Goal: Task Accomplishment & Management: Complete application form

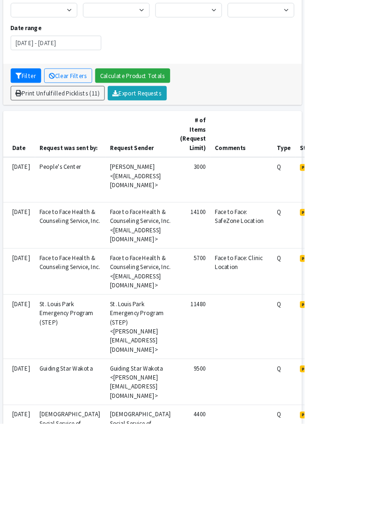
scroll to position [124, 0]
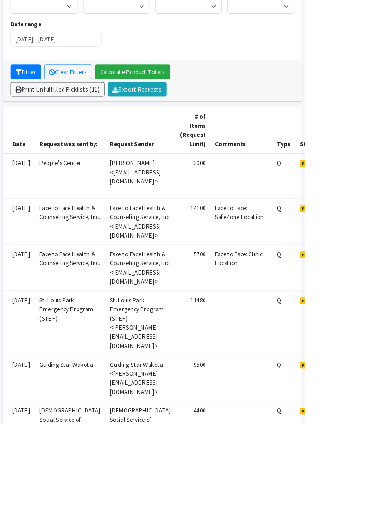
click at [217, 341] on td "Face to Face Health & Counseling Service, Inc. <[EMAIL_ADDRESS][DOMAIN_NAME]>" at bounding box center [173, 330] width 87 height 57
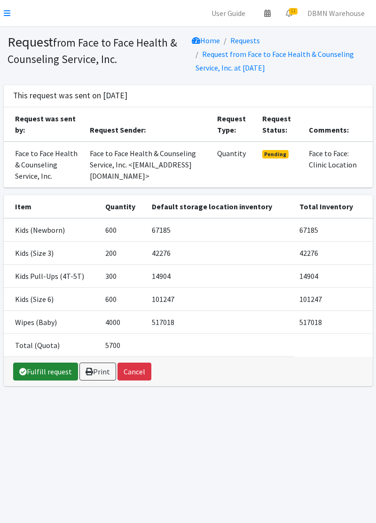
click at [38, 368] on link "Fulfill request" at bounding box center [45, 371] width 65 height 18
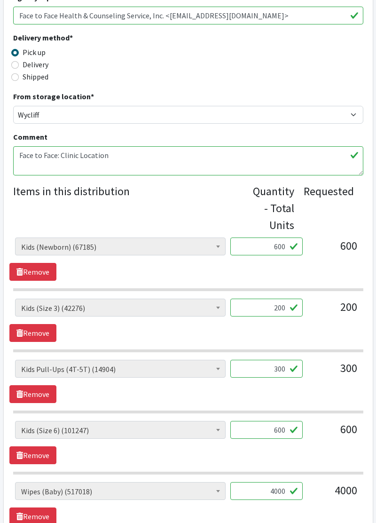
scroll to position [245, 0]
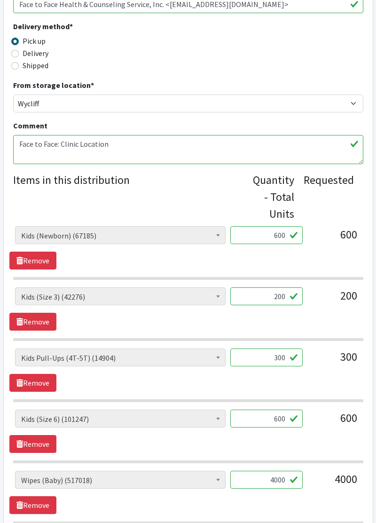
click at [284, 232] on input "600" at bounding box center [266, 235] width 72 height 18
type input "611"
click at [277, 297] on input "200" at bounding box center [266, 296] width 72 height 18
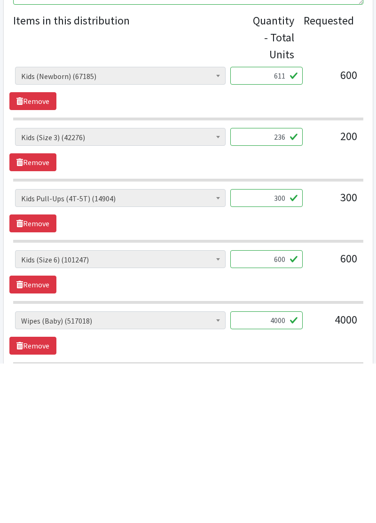
type input "236"
click at [277, 419] on input "600" at bounding box center [266, 419] width 72 height 18
type input "601"
click at [284, 475] on input "4000" at bounding box center [266, 480] width 72 height 18
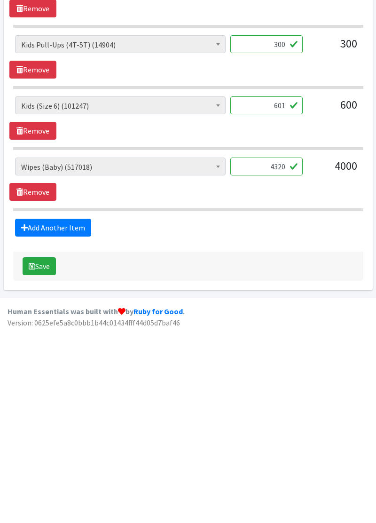
type input "4320"
click at [46, 459] on button "Save" at bounding box center [39, 460] width 33 height 18
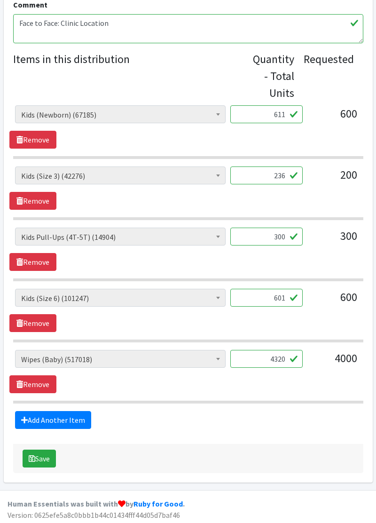
scroll to position [365, 0]
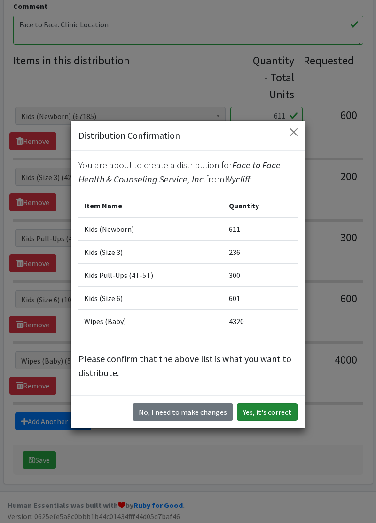
click at [271, 415] on button "Yes, it's correct" at bounding box center [267, 412] width 61 height 18
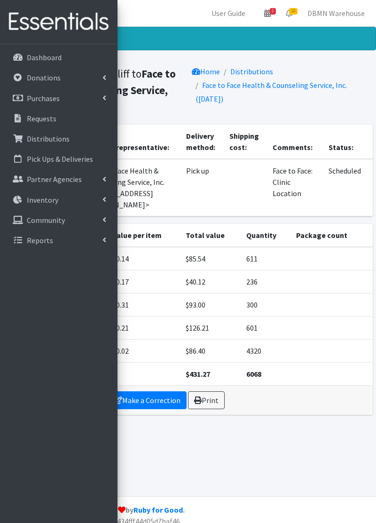
click at [287, 459] on div "Distribution created! Distribution from Wycliff to Face to Face Health & Counse…" at bounding box center [188, 261] width 376 height 469
click at [67, 119] on link "Requests" at bounding box center [59, 118] width 110 height 19
click at [58, 126] on link "Requests" at bounding box center [59, 118] width 110 height 19
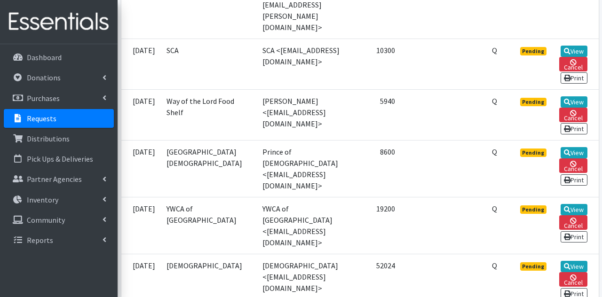
scroll to position [561, 0]
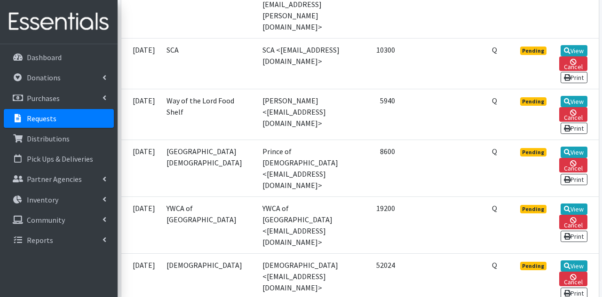
click at [257, 197] on td "YWCA of [GEOGRAPHIC_DATA] <[EMAIL_ADDRESS][DOMAIN_NAME]>" at bounding box center [307, 225] width 100 height 57
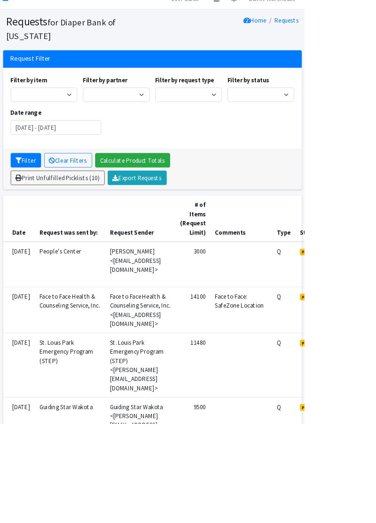
scroll to position [0, 0]
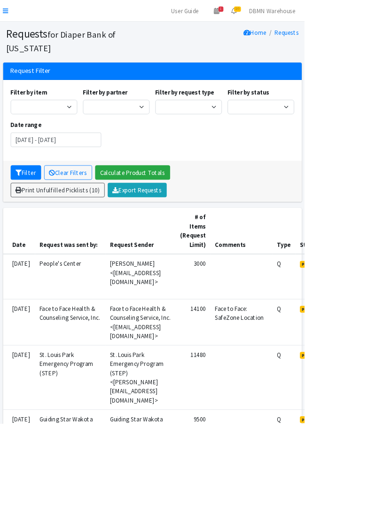
click at [9, 17] on link at bounding box center [7, 13] width 7 height 11
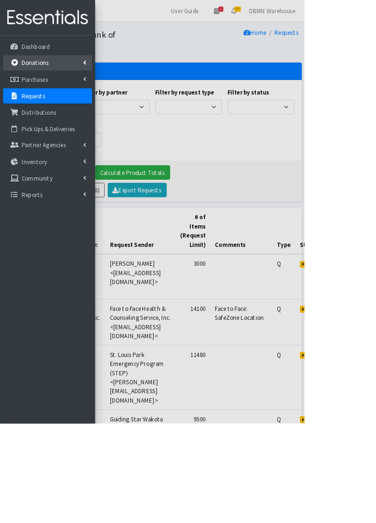
click at [10, 81] on link "Donations" at bounding box center [59, 77] width 110 height 19
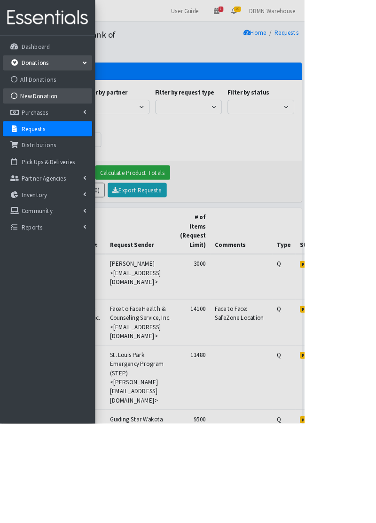
click at [21, 123] on link "New Donation" at bounding box center [59, 118] width 110 height 19
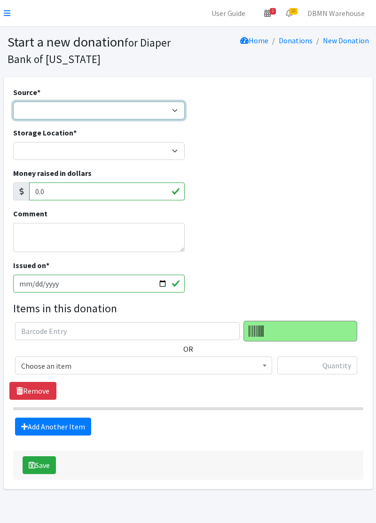
click at [134, 113] on select "Product Drive Manufacturer Donation Site Misc. Donation" at bounding box center [99, 111] width 172 height 18
select select "Misc. Donation"
click at [13, 102] on select "Product Drive Manufacturer Donation Site Misc. Donation" at bounding box center [99, 111] width 172 height 18
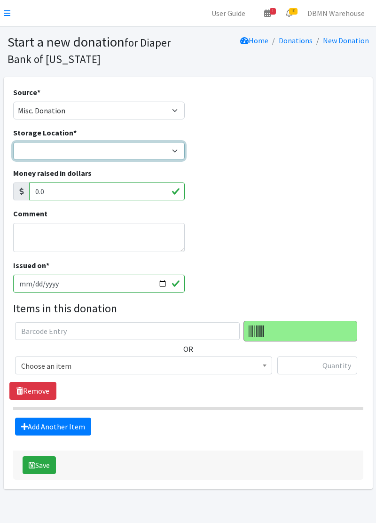
click at [124, 152] on select "Diaper Co-op Direct Shipment Wycliff" at bounding box center [99, 151] width 172 height 18
select select "434"
click at [13, 142] on select "Diaper Co-op Direct Shipment Wycliff" at bounding box center [99, 151] width 172 height 18
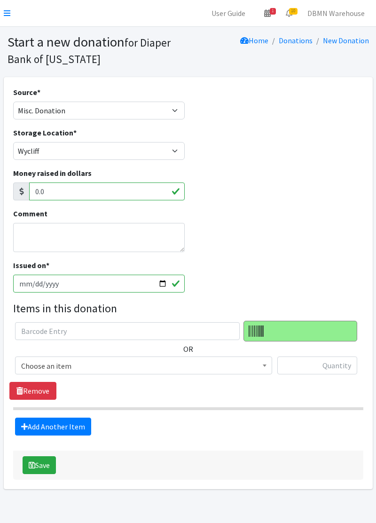
click at [149, 362] on span "Choose an item" at bounding box center [143, 365] width 245 height 13
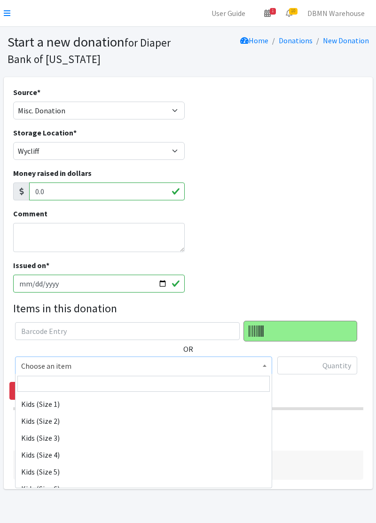
scroll to position [104, 0]
select select "11361"
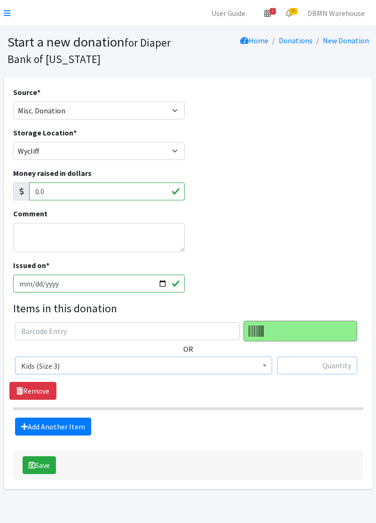
click at [315, 366] on input "text" at bounding box center [317, 365] width 80 height 18
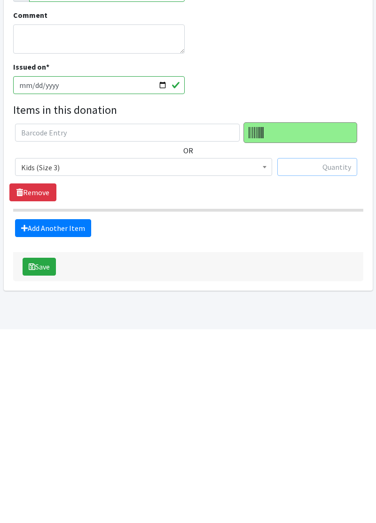
scroll to position [7, 0]
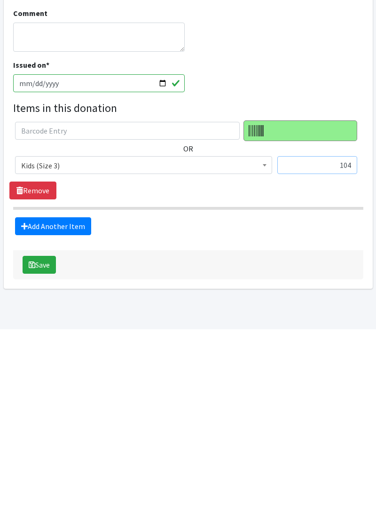
type input "104"
click at [31, 425] on link "Add Another Item" at bounding box center [53, 420] width 76 height 18
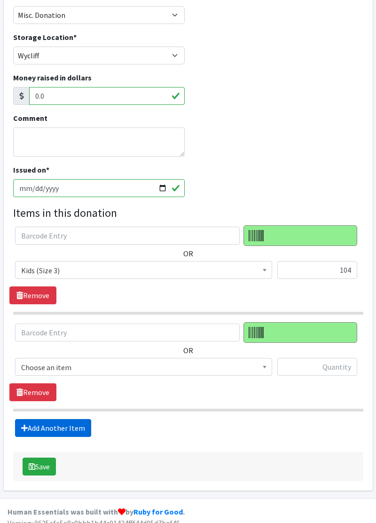
scroll to position [103, 0]
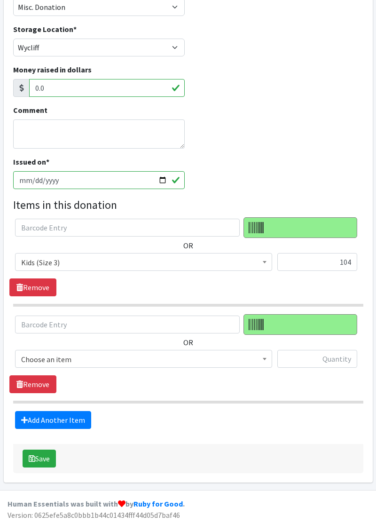
click at [2, 142] on div "Source * Product Drive Manufacturer Donation Site Misc. Donation Donation Site …" at bounding box center [188, 232] width 376 height 516
click at [45, 463] on button "Save" at bounding box center [39, 458] width 33 height 18
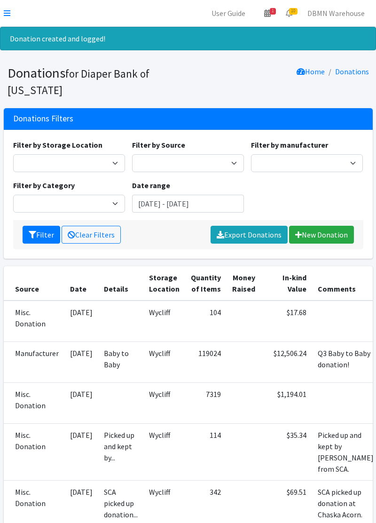
click at [8, 18] on link at bounding box center [7, 13] width 7 height 11
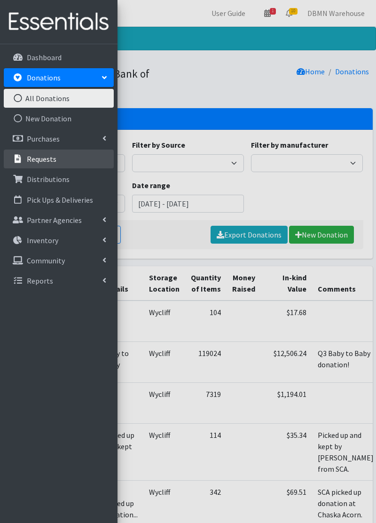
click at [60, 165] on link "Requests" at bounding box center [59, 159] width 110 height 19
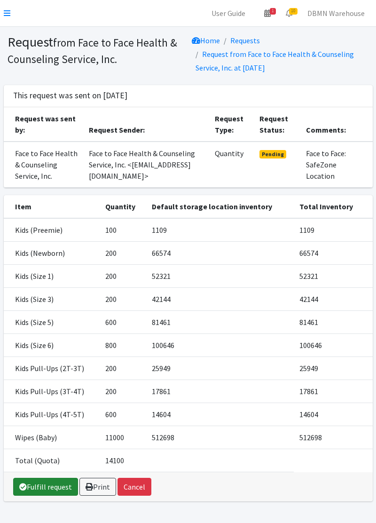
click at [47, 489] on link "Fulfill request" at bounding box center [45, 487] width 65 height 18
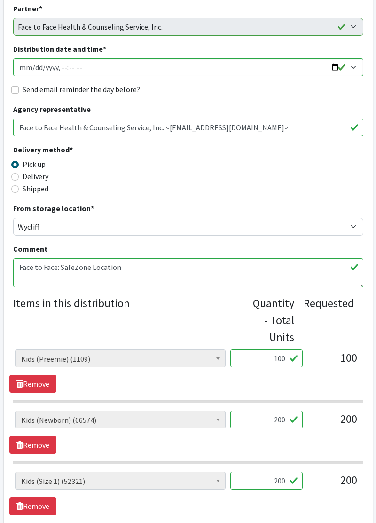
click at [285, 359] on input "100" at bounding box center [266, 358] width 72 height 18
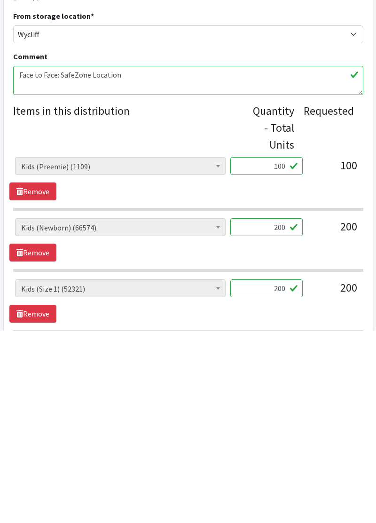
scroll to position [122, 0]
type input "102"
click at [290, 414] on input "200" at bounding box center [266, 419] width 72 height 18
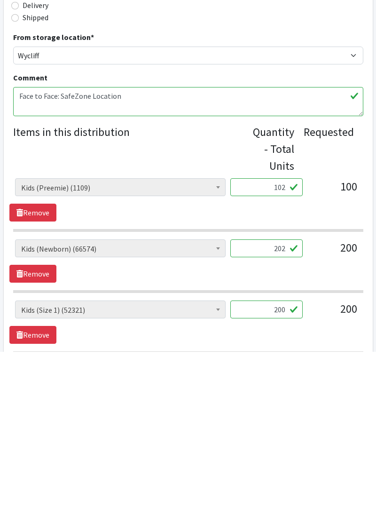
type input "202"
click at [297, 486] on input "200" at bounding box center [266, 481] width 72 height 18
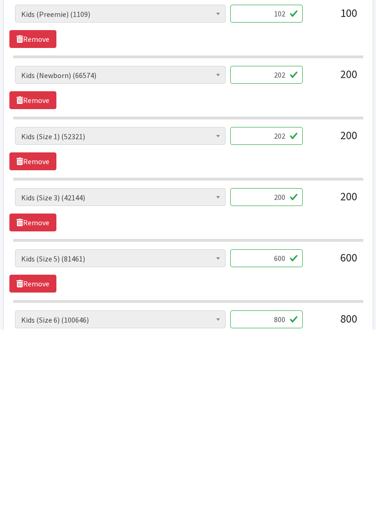
type input "202"
click at [283, 393] on input "200" at bounding box center [266, 390] width 72 height 18
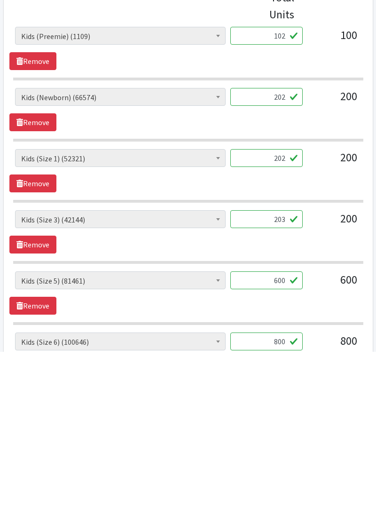
type input "203"
click at [284, 451] on input "600" at bounding box center [266, 451] width 72 height 18
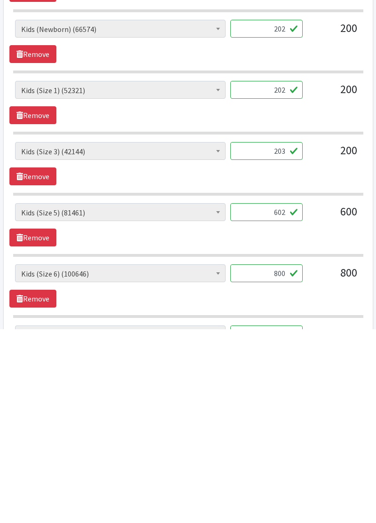
scroll to position [322, 0]
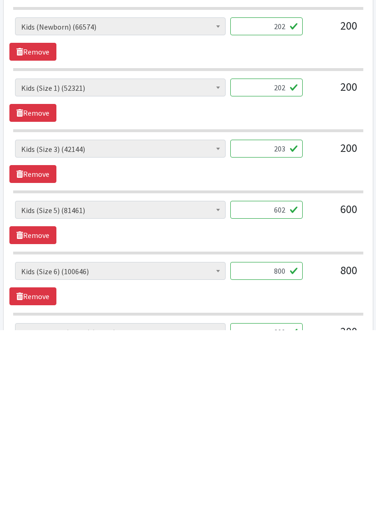
type input "602"
click at [284, 464] on input "800" at bounding box center [266, 464] width 72 height 18
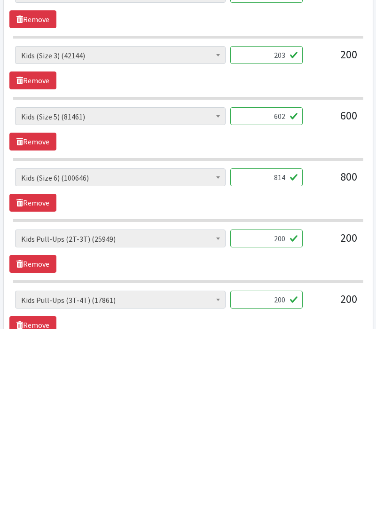
scroll to position [421, 0]
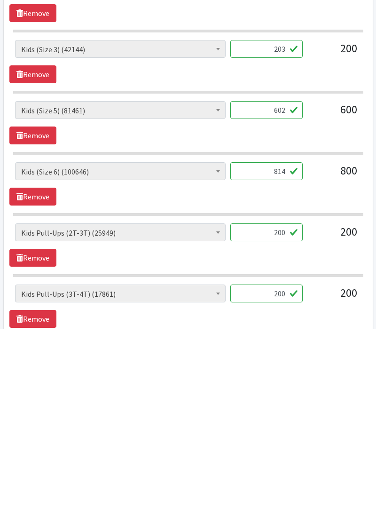
type input "814"
click at [284, 425] on input "200" at bounding box center [266, 426] width 72 height 18
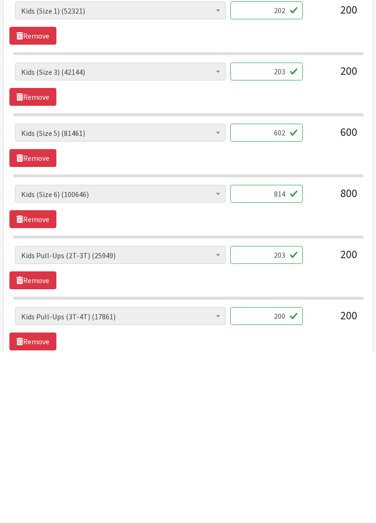
type input "203"
click at [281, 486] on input "200" at bounding box center [266, 487] width 72 height 18
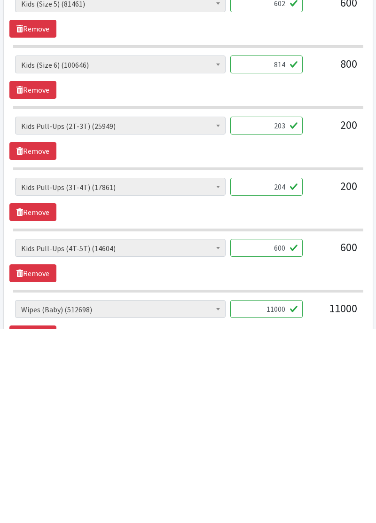
scroll to position [529, 0]
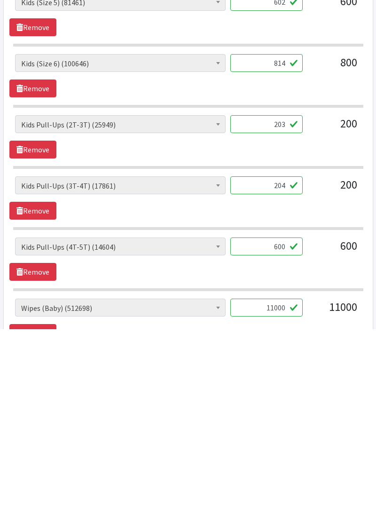
type input "204"
click at [280, 496] on input "11000" at bounding box center [266, 501] width 72 height 18
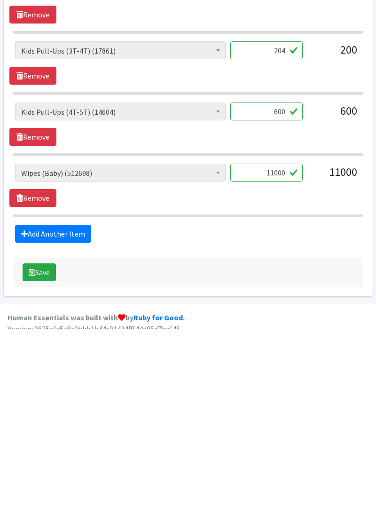
scroll to position [668, 0]
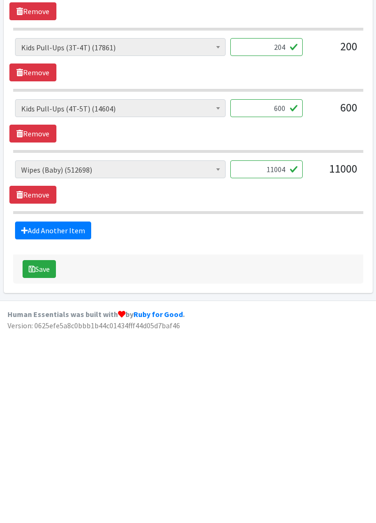
type input "11004"
click at [47, 457] on button "Save" at bounding box center [39, 462] width 33 height 18
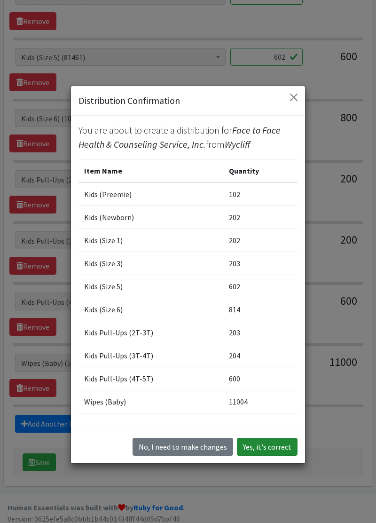
click at [271, 456] on button "Yes, it's correct" at bounding box center [267, 447] width 61 height 18
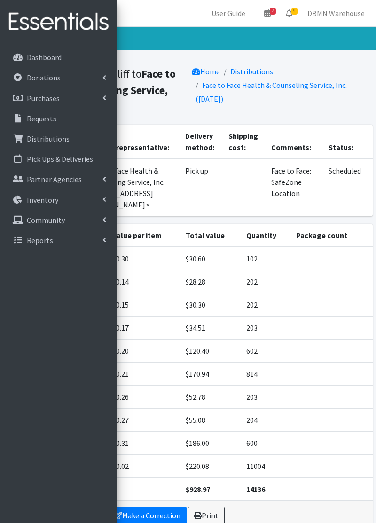
click at [370, 224] on th "Package count" at bounding box center [332, 235] width 82 height 23
click at [34, 124] on link "Requests" at bounding box center [59, 118] width 110 height 19
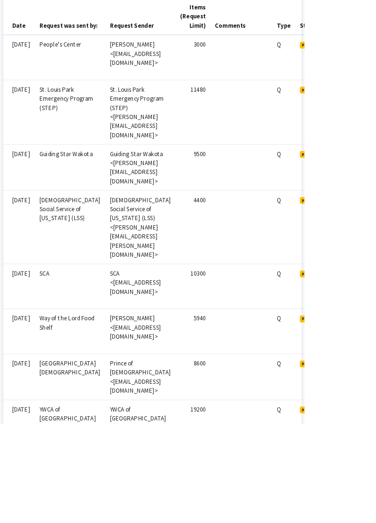
scroll to position [291, 0]
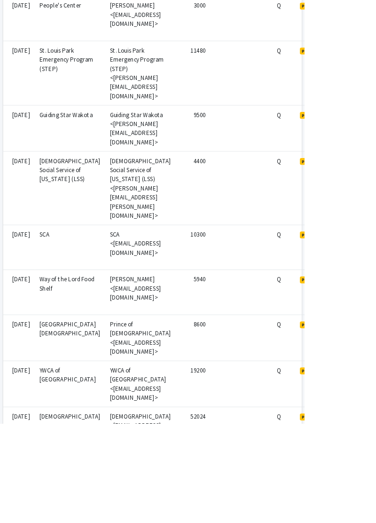
scroll to position [344, 0]
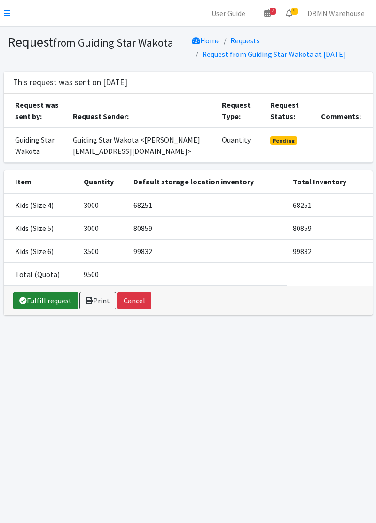
click at [48, 304] on link "Fulfill request" at bounding box center [45, 300] width 65 height 18
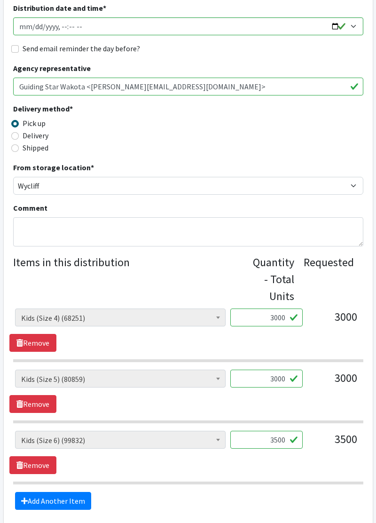
scroll to position [191, 0]
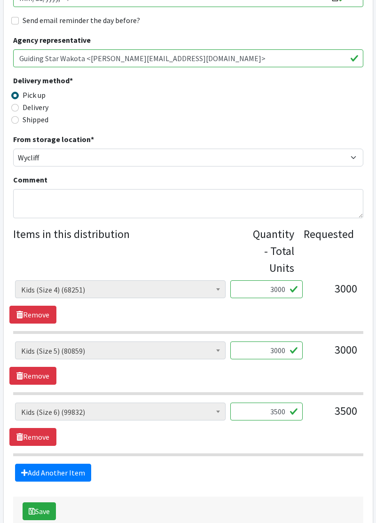
click at [295, 410] on input "3500" at bounding box center [266, 411] width 72 height 18
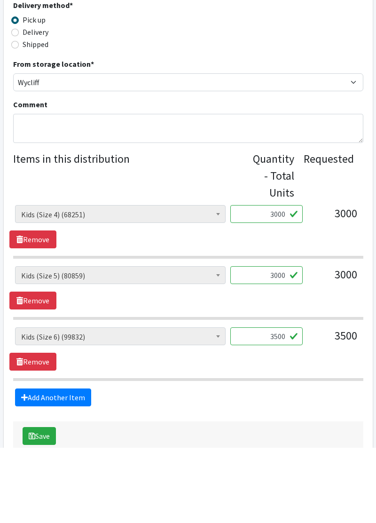
scroll to position [244, 0]
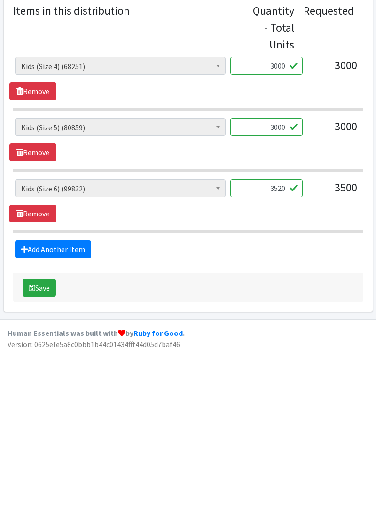
type input "3520"
click at [39, 464] on button "Save" at bounding box center [39, 459] width 33 height 18
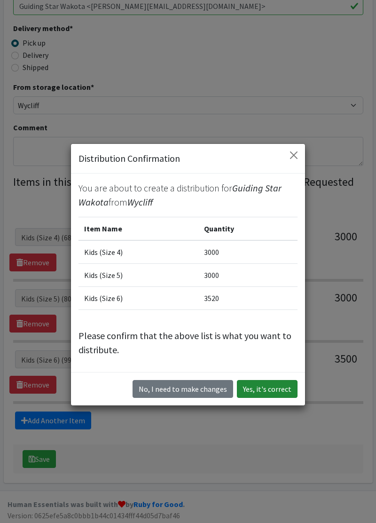
click at [277, 394] on button "Yes, it's correct" at bounding box center [267, 389] width 61 height 18
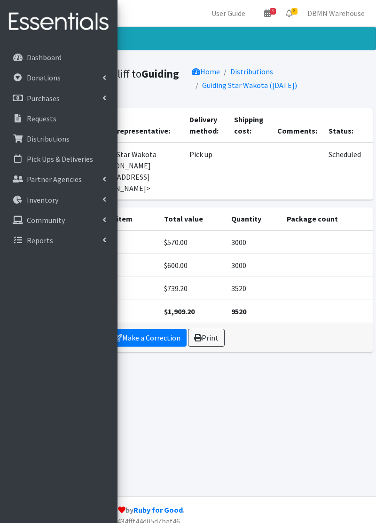
click at [211, 427] on div "Distribution created! Distribution from Wycliff to Guiding Star Wakota Home Dis…" at bounding box center [188, 261] width 376 height 469
click at [49, 118] on p "Requests" at bounding box center [42, 118] width 30 height 9
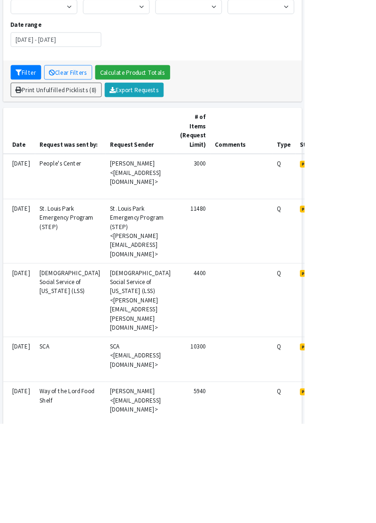
scroll to position [128, 0]
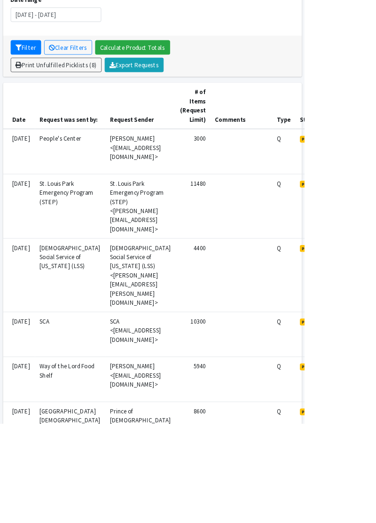
scroll to position [184, 0]
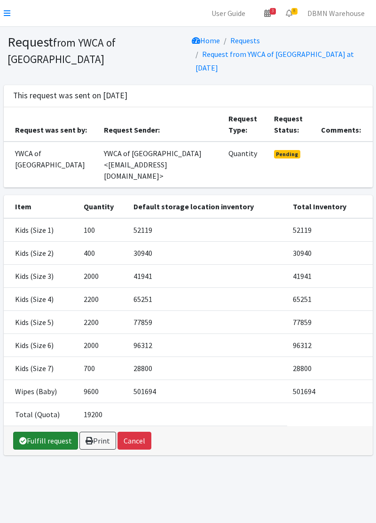
click at [38, 432] on link "Fulfill request" at bounding box center [45, 441] width 65 height 18
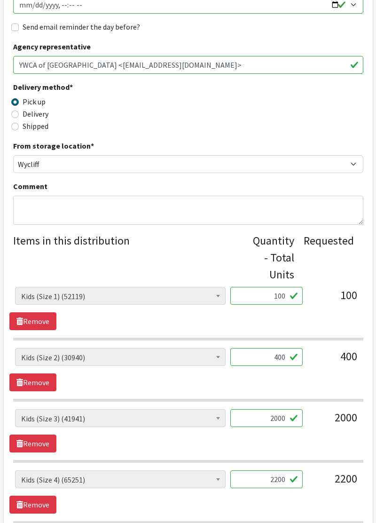
scroll to position [182, 0]
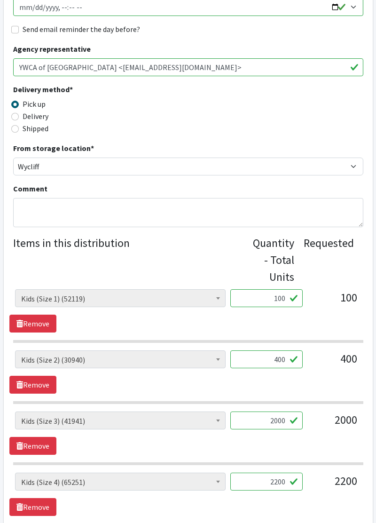
click at [293, 291] on input "100" at bounding box center [266, 298] width 72 height 18
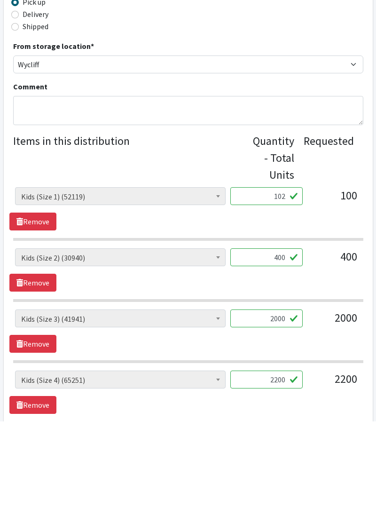
type input "102"
click at [284, 361] on input "400" at bounding box center [266, 359] width 72 height 18
type input "414"
click at [283, 417] on input "2000" at bounding box center [266, 420] width 72 height 18
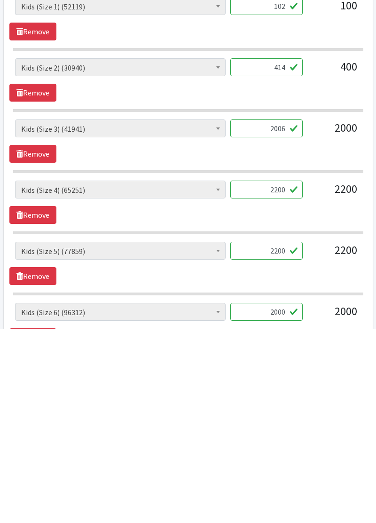
scroll to position [282, 0]
type input "2006"
click at [284, 442] on input "2200" at bounding box center [266, 443] width 72 height 18
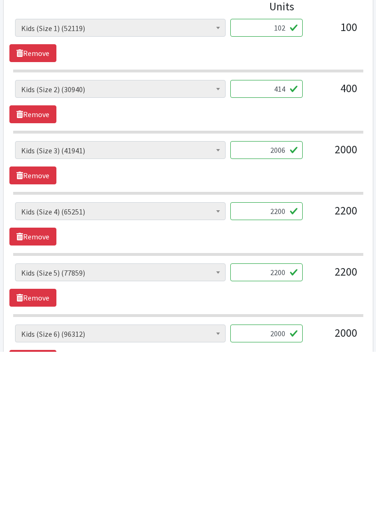
click at [284, 383] on input "2200" at bounding box center [266, 382] width 72 height 18
type input "2202"
click at [291, 442] on input "2200" at bounding box center [266, 443] width 72 height 18
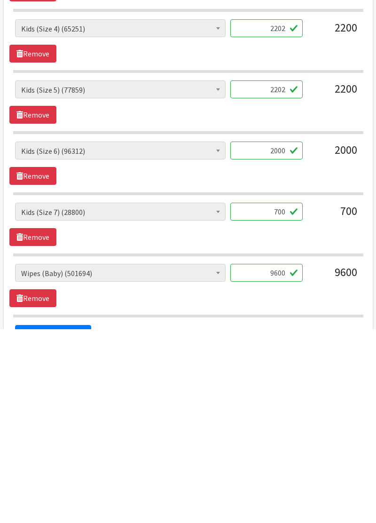
scroll to position [445, 0]
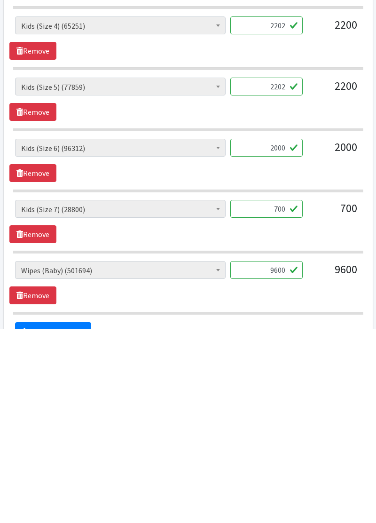
type input "2202"
click at [284, 396] on input "700" at bounding box center [266, 403] width 72 height 18
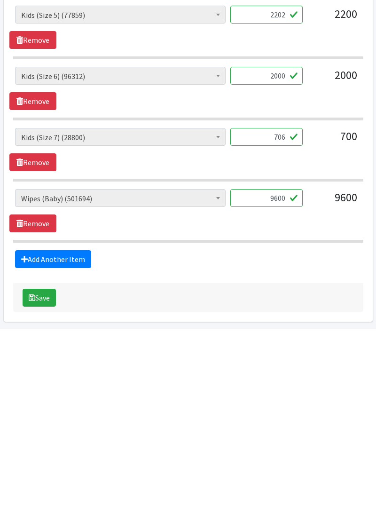
scroll to position [547, 0]
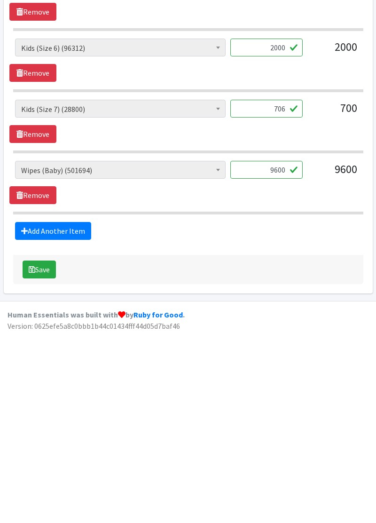
type input "706"
click at [43, 461] on button "Save" at bounding box center [39, 461] width 33 height 18
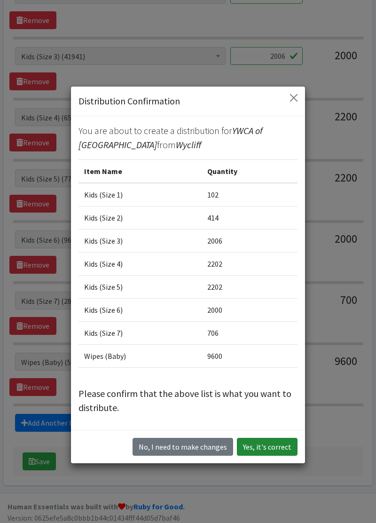
click at [264, 450] on button "Yes, it's correct" at bounding box center [267, 447] width 61 height 18
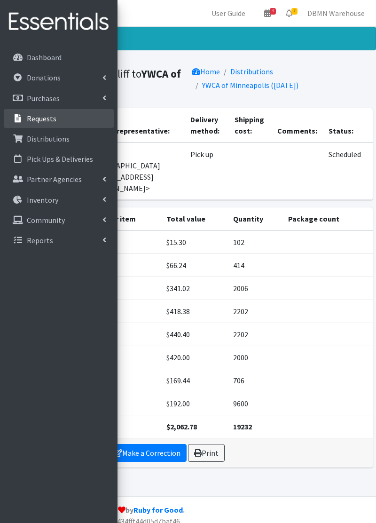
click at [63, 119] on link "Requests" at bounding box center [59, 118] width 110 height 19
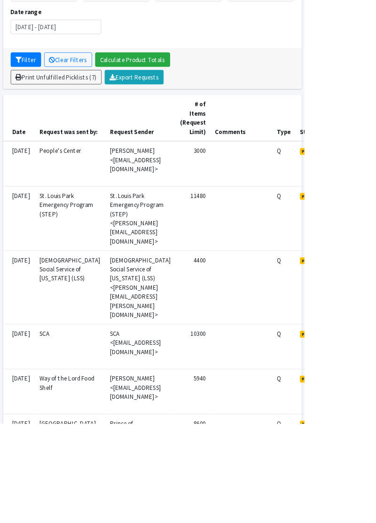
scroll to position [148, 0]
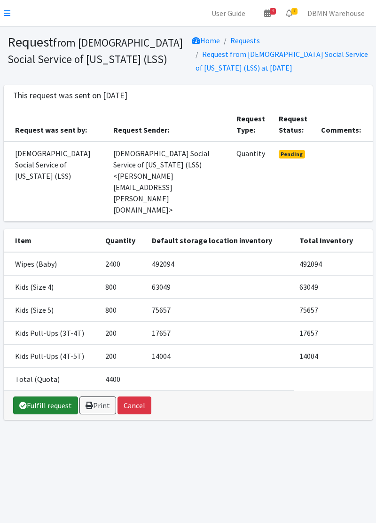
click at [46, 396] on link "Fulfill request" at bounding box center [45, 405] width 65 height 18
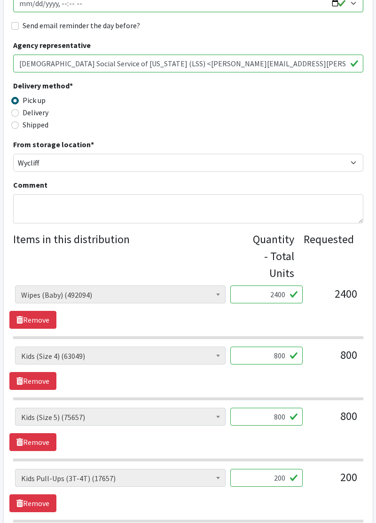
scroll to position [193, 0]
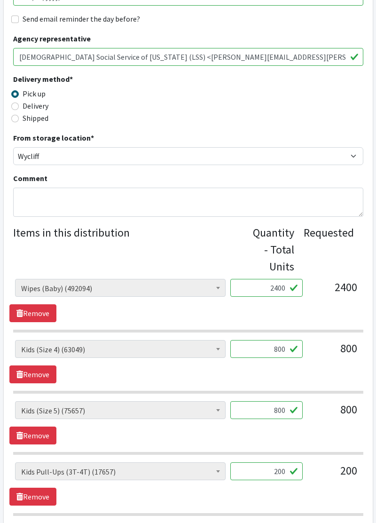
click at [280, 290] on input "2400" at bounding box center [266, 288] width 72 height 18
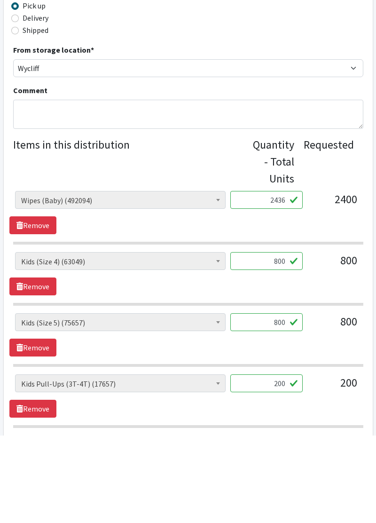
type input "2436"
click at [285, 351] on input "800" at bounding box center [266, 349] width 72 height 18
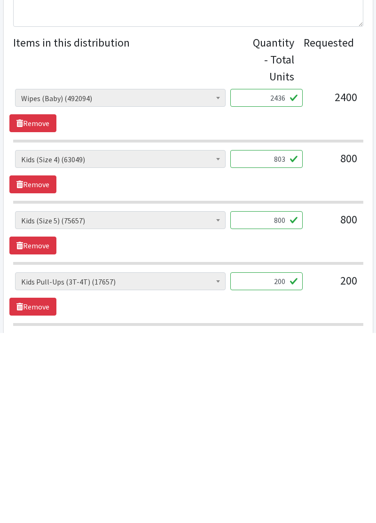
type input "803"
click at [291, 410] on input "800" at bounding box center [266, 410] width 72 height 18
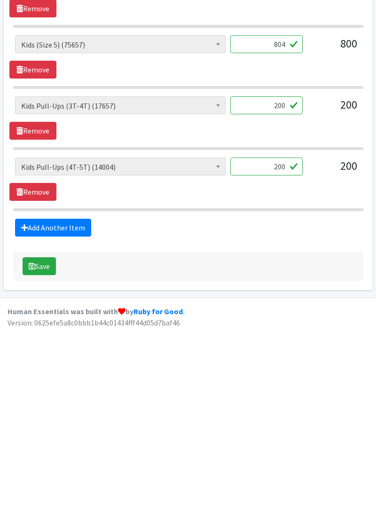
type input "804"
click at [53, 461] on button "Save" at bounding box center [39, 460] width 33 height 18
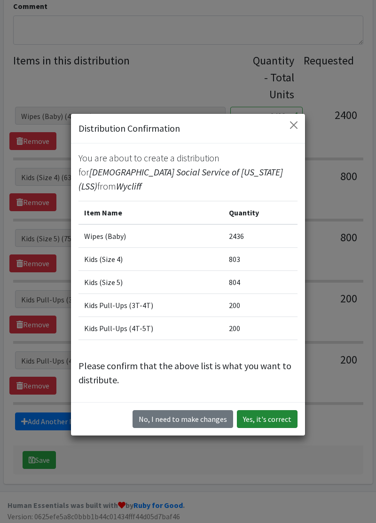
click at [279, 415] on button "Yes, it's correct" at bounding box center [267, 419] width 61 height 18
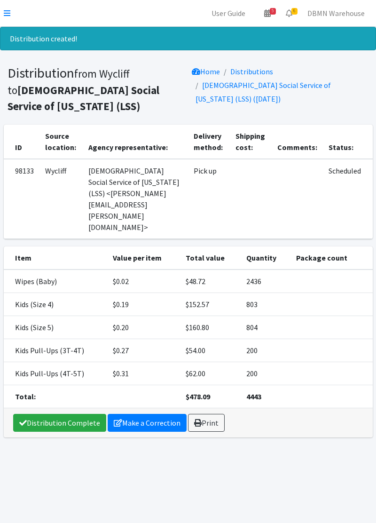
click at [5, 14] on icon at bounding box center [7, 13] width 7 height 8
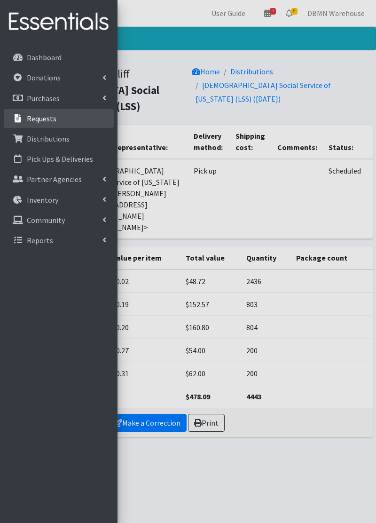
click at [72, 126] on link "Requests" at bounding box center [59, 118] width 110 height 19
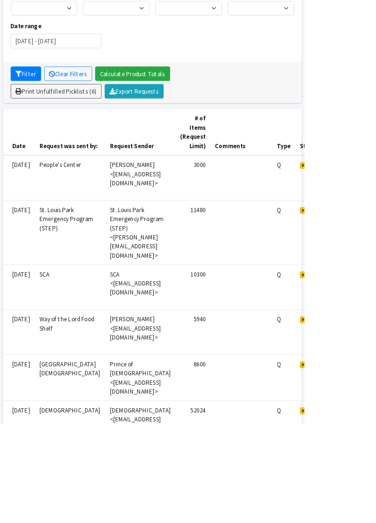
scroll to position [126, 0]
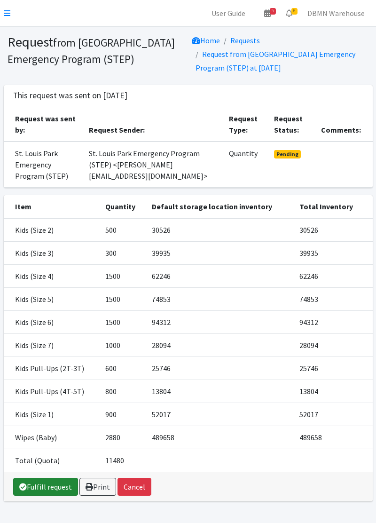
click at [43, 491] on link "Fulfill request" at bounding box center [45, 487] width 65 height 18
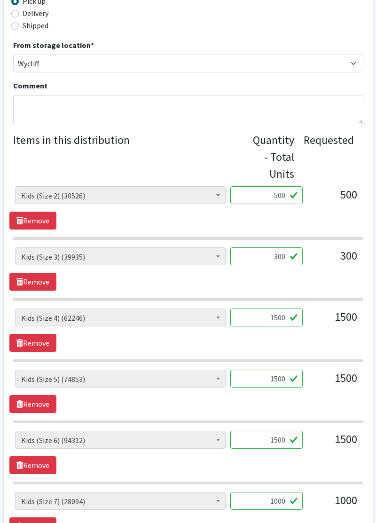
scroll to position [286, 0]
click at [283, 256] on input "300" at bounding box center [266, 256] width 72 height 18
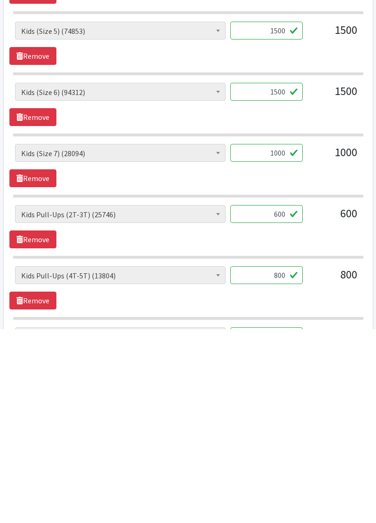
scroll to position [441, 0]
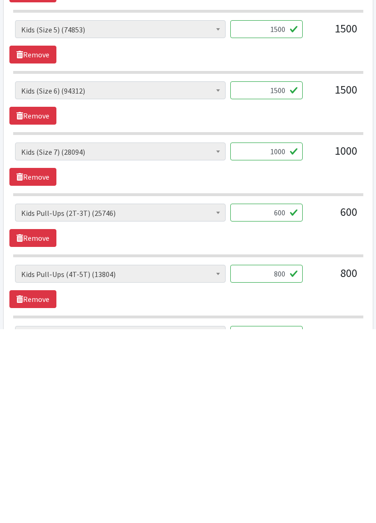
type input "349"
click at [285, 344] on input "1000" at bounding box center [266, 345] width 72 height 18
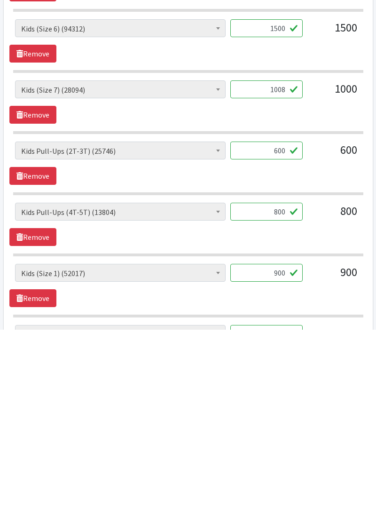
scroll to position [504, 0]
type input "1008"
click at [283, 401] on input "800" at bounding box center [266, 405] width 72 height 18
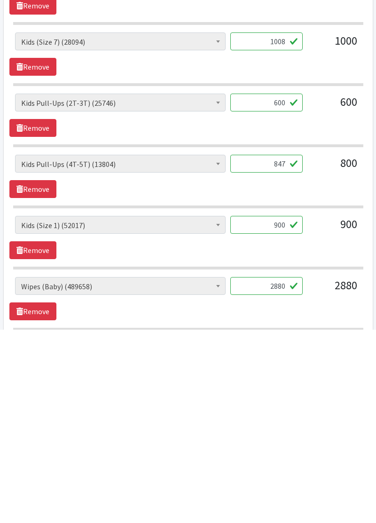
type input "847"
click at [285, 416] on input "900" at bounding box center [266, 418] width 72 height 18
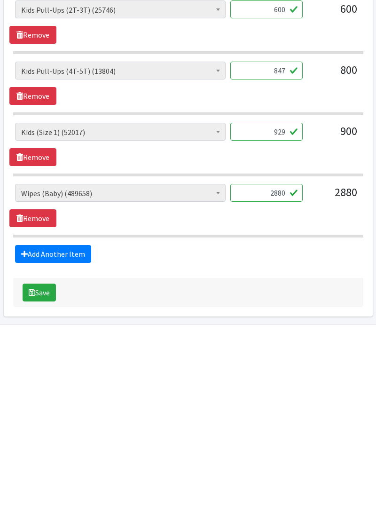
scroll to position [668, 0]
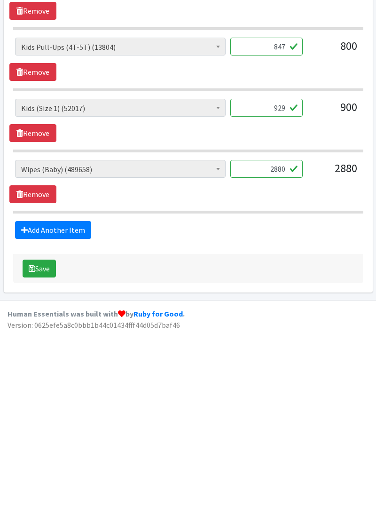
type input "929"
click at [42, 463] on button "Save" at bounding box center [39, 462] width 33 height 18
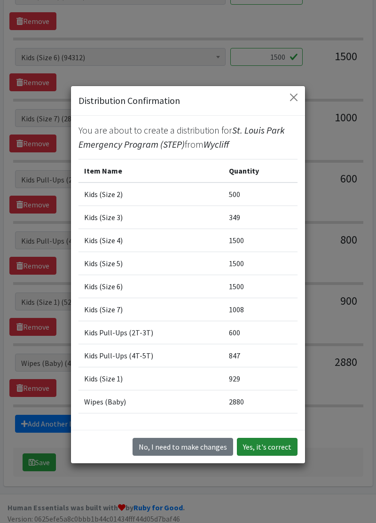
click at [278, 456] on button "Yes, it's correct" at bounding box center [267, 447] width 61 height 18
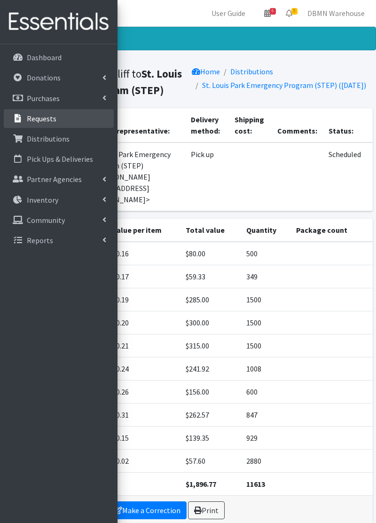
click at [63, 122] on link "Requests" at bounding box center [59, 118] width 110 height 19
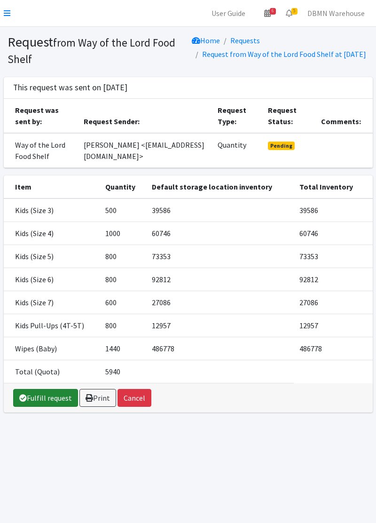
click at [42, 406] on link "Fulfill request" at bounding box center [45, 398] width 65 height 18
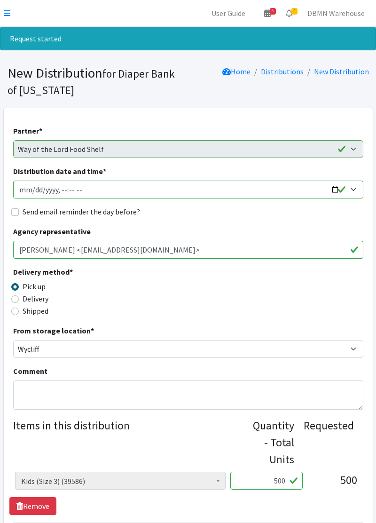
click at [285, 483] on input "500" at bounding box center [266, 481] width 72 height 18
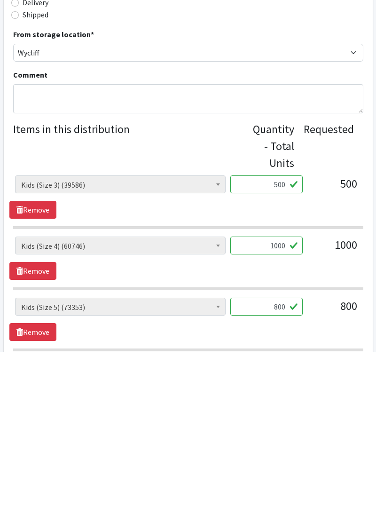
scroll to position [133, 0]
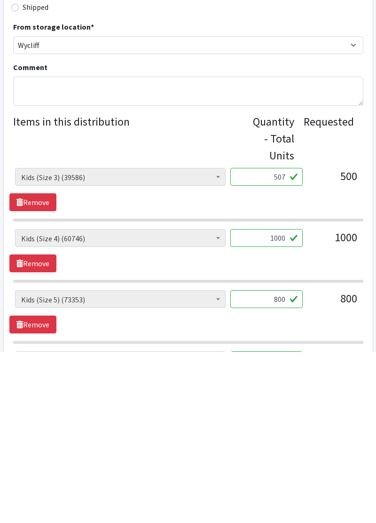
type input "507"
click at [284, 409] on input "1000" at bounding box center [266, 409] width 72 height 18
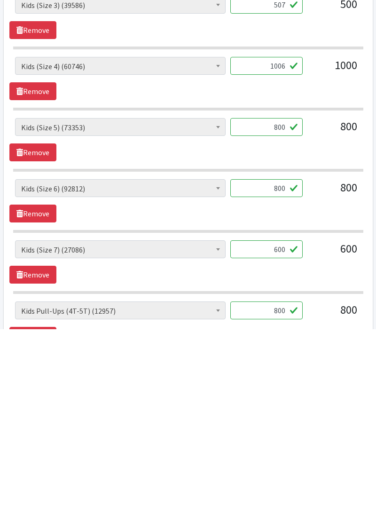
scroll to position [298, 0]
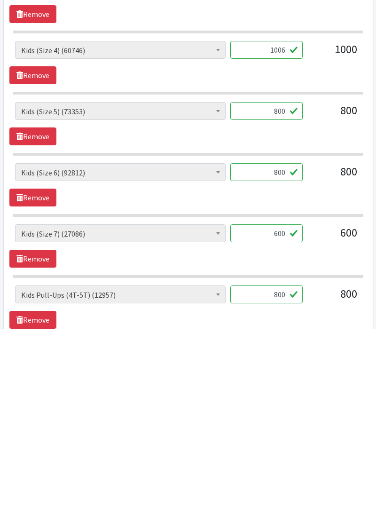
type input "1006"
click at [284, 426] on input "600" at bounding box center [266, 427] width 72 height 18
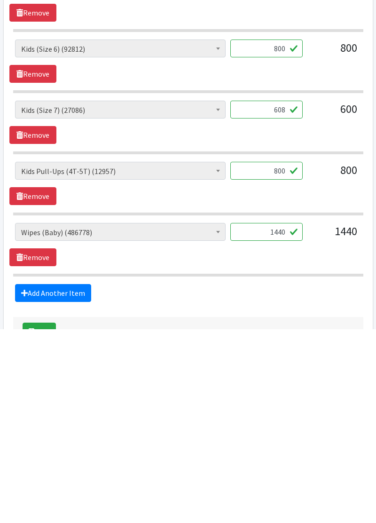
scroll to position [422, 0]
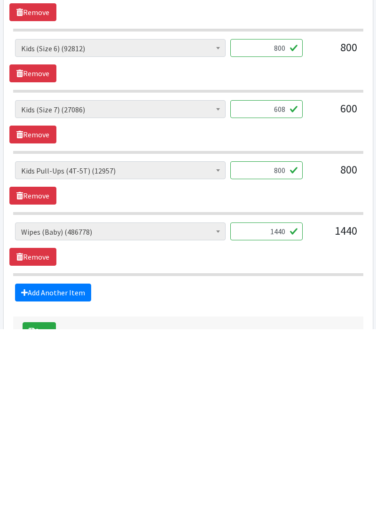
type input "608"
click at [285, 422] on input "1440" at bounding box center [266, 425] width 72 height 18
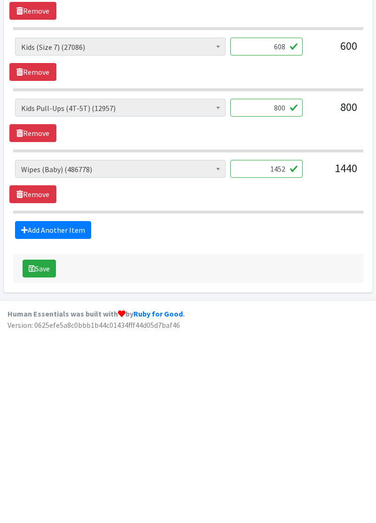
type input "1452"
click at [39, 464] on button "Save" at bounding box center [39, 461] width 33 height 18
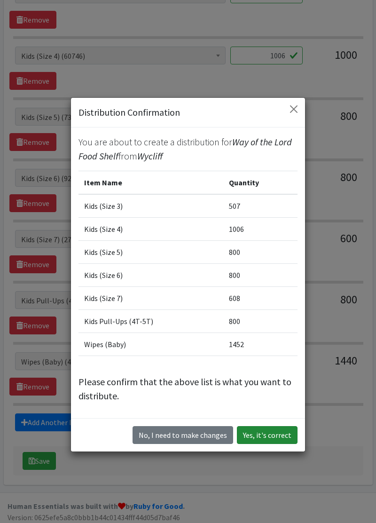
click at [273, 434] on button "Yes, it's correct" at bounding box center [267, 435] width 61 height 18
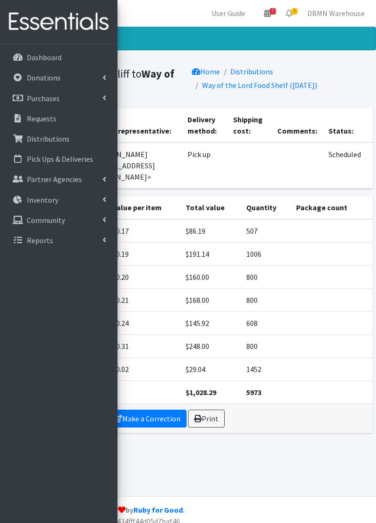
click at [192, 463] on div "Distribution created! Distribution from Wycliff to Way of the Lord Food Shelf H…" at bounding box center [188, 261] width 376 height 469
click at [43, 121] on p "Requests" at bounding box center [42, 118] width 30 height 9
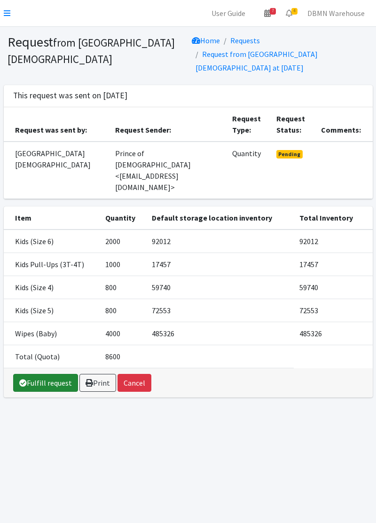
click at [48, 374] on link "Fulfill request" at bounding box center [45, 383] width 65 height 18
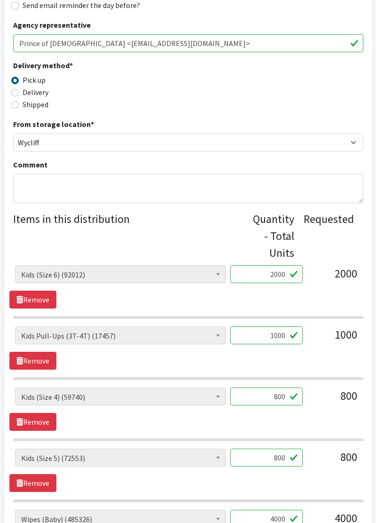
scroll to position [215, 0]
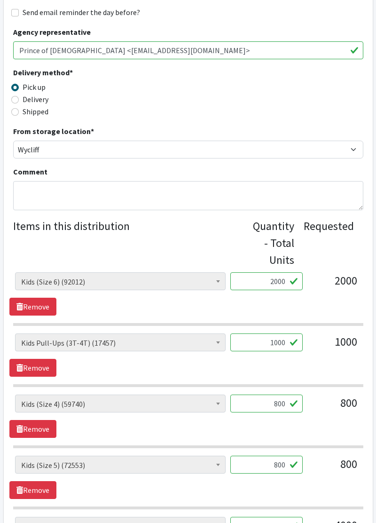
click at [282, 466] on input "800" at bounding box center [266, 465] width 72 height 18
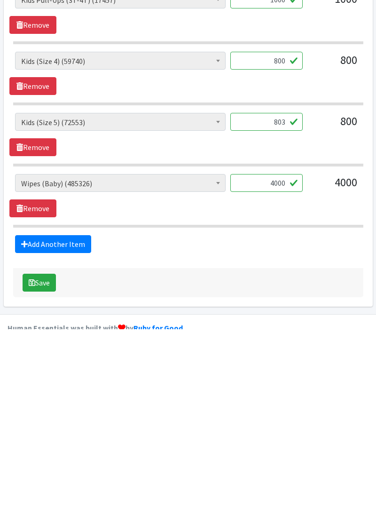
scroll to position [351, 0]
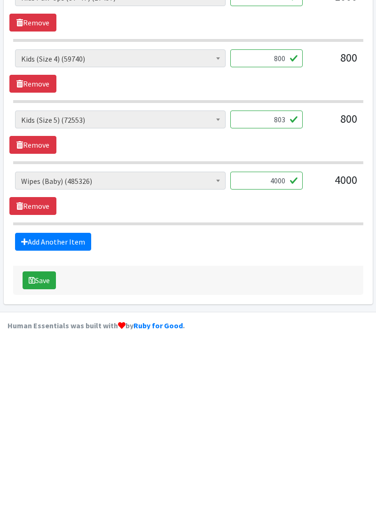
type input "803"
click at [37, 479] on button "Save" at bounding box center [39, 474] width 33 height 18
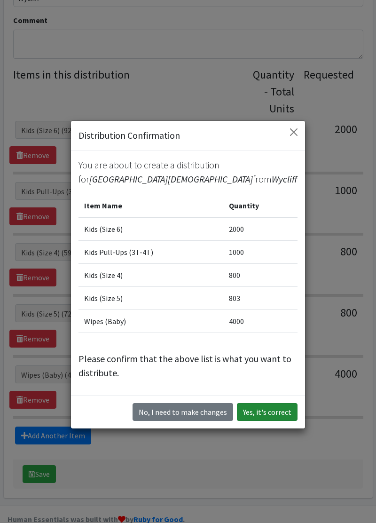
click at [268, 412] on button "Yes, it's correct" at bounding box center [267, 412] width 61 height 18
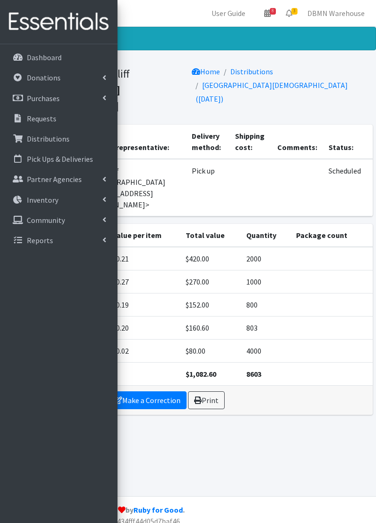
click at [202, 433] on div "Distribution created! Distribution from Wycliff to Prince of Peace Lutheran Chu…" at bounding box center [188, 261] width 376 height 469
click at [140, 410] on div "Distribution created! Distribution from Wycliff to Prince of Peace Lutheran Chu…" at bounding box center [188, 261] width 376 height 469
click at [53, 120] on p "Requests" at bounding box center [42, 118] width 30 height 9
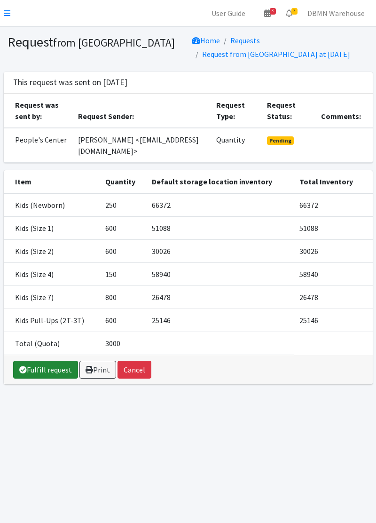
click at [49, 372] on link "Fulfill request" at bounding box center [45, 370] width 65 height 18
click at [8, 18] on link at bounding box center [7, 13] width 7 height 11
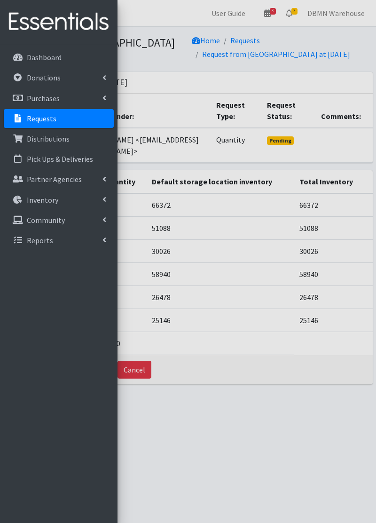
click at [75, 118] on link "Requests" at bounding box center [59, 118] width 110 height 19
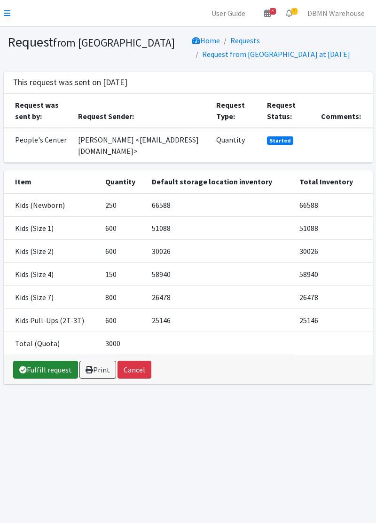
click at [38, 370] on link "Fulfill request" at bounding box center [45, 370] width 65 height 18
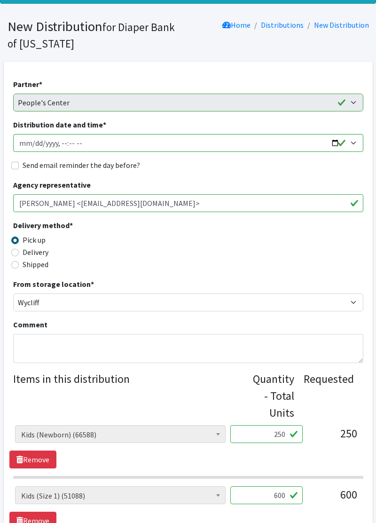
scroll to position [46, 0]
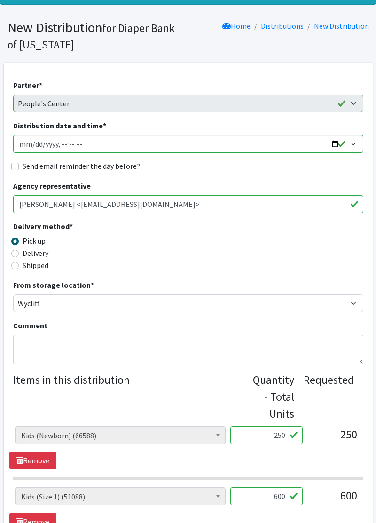
click at [285, 433] on input "250" at bounding box center [266, 435] width 72 height 18
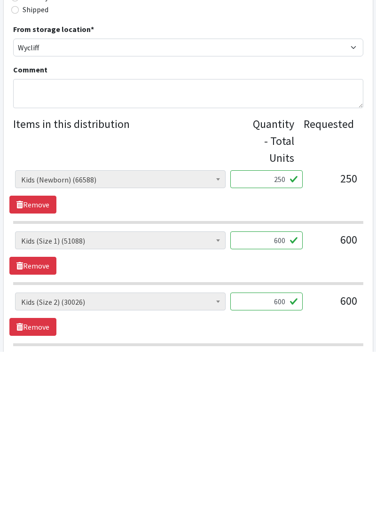
scroll to position [133, 0]
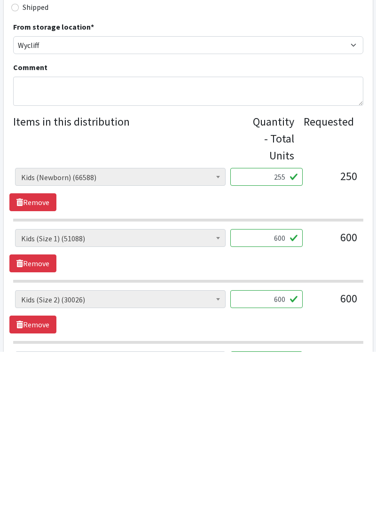
type input "255"
click at [284, 410] on input "600" at bounding box center [266, 409] width 72 height 18
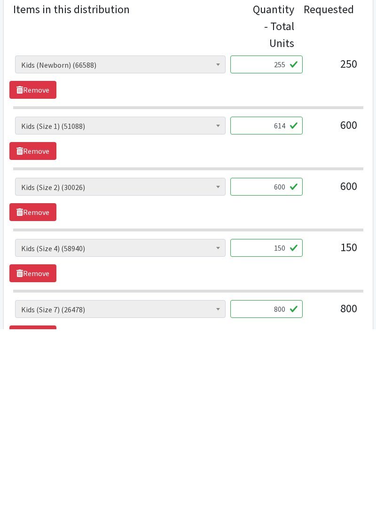
scroll to position [228, 0]
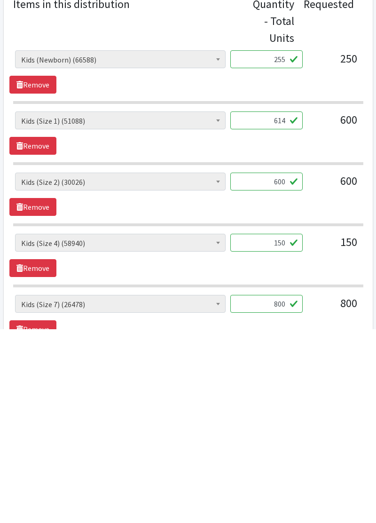
type input "614"
click at [285, 437] on input "150" at bounding box center [266, 436] width 72 height 18
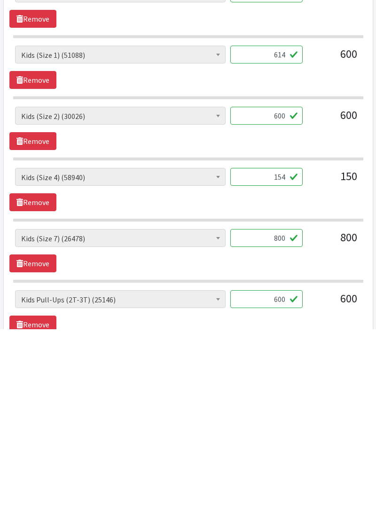
scroll to position [295, 0]
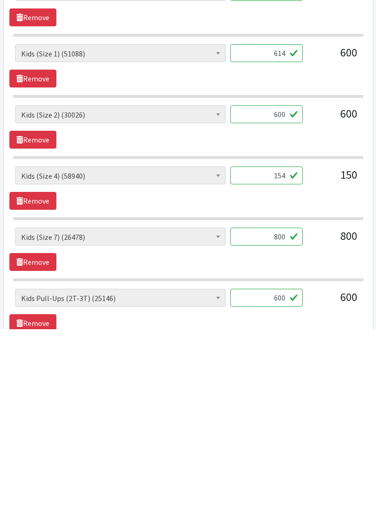
type input "154"
click at [284, 428] on input "800" at bounding box center [266, 430] width 72 height 18
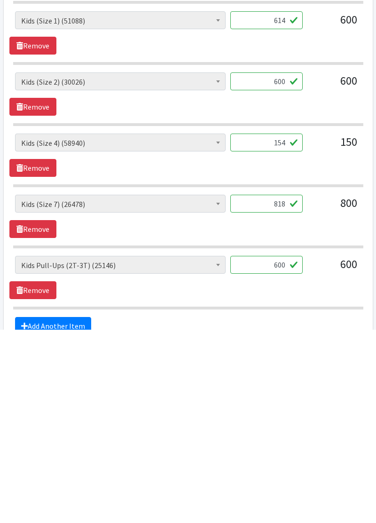
type input "818"
click at [285, 457] on input "600" at bounding box center [266, 458] width 72 height 18
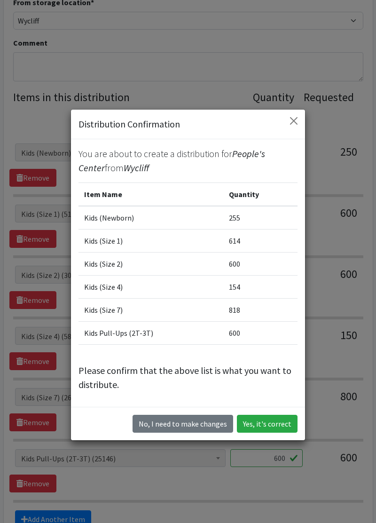
click at [157, 391] on p "Please confirm that the above list is what you want to distribute." at bounding box center [188, 377] width 219 height 28
click at [207, 425] on button "No, I need to make changes" at bounding box center [183, 424] width 101 height 18
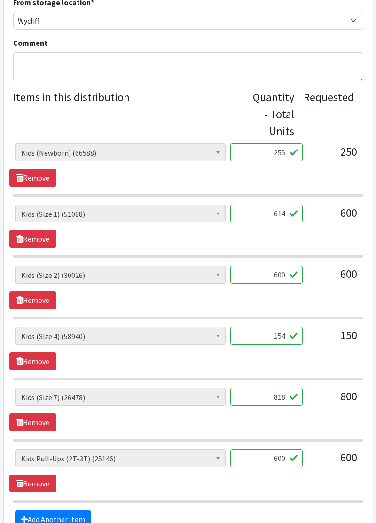
click at [281, 456] on input "600" at bounding box center [266, 458] width 72 height 18
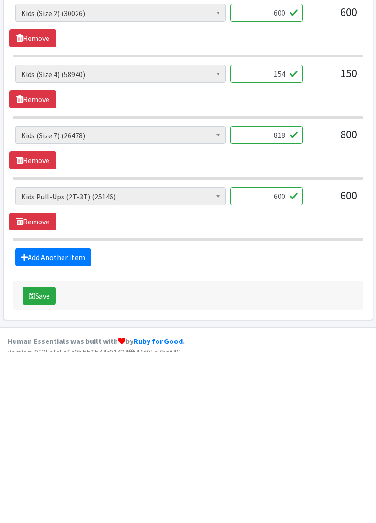
scroll to position [425, 0]
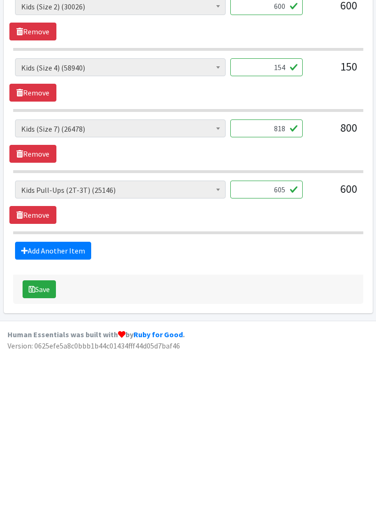
type input "605"
click at [42, 463] on button "Save" at bounding box center [39, 460] width 33 height 18
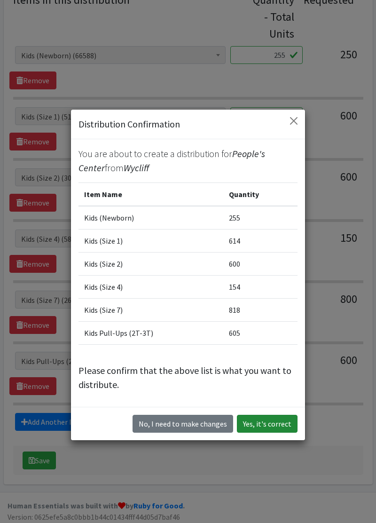
click at [268, 428] on button "Yes, it's correct" at bounding box center [267, 424] width 61 height 18
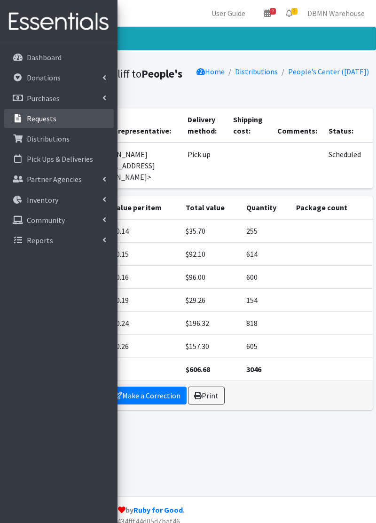
click at [64, 123] on link "Requests" at bounding box center [59, 118] width 110 height 19
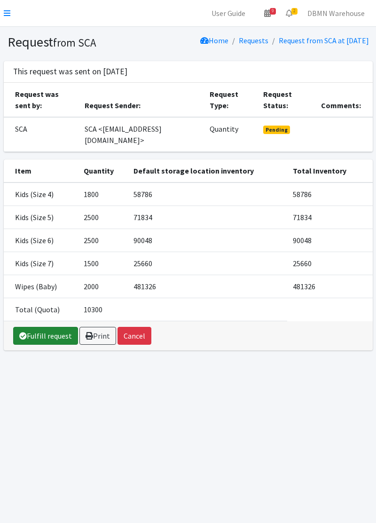
click at [49, 345] on link "Fulfill request" at bounding box center [45, 336] width 65 height 18
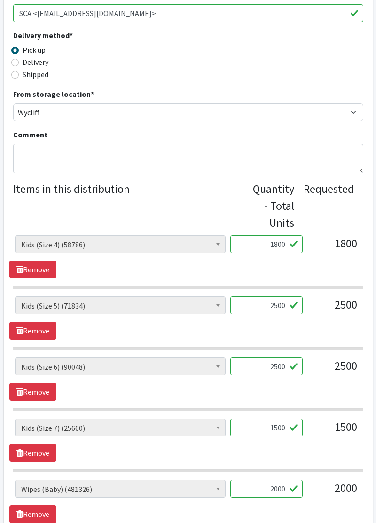
click at [285, 366] on input "2500" at bounding box center [266, 366] width 72 height 18
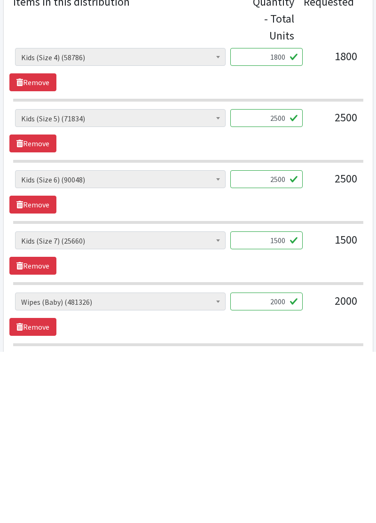
scroll to position [254, 0]
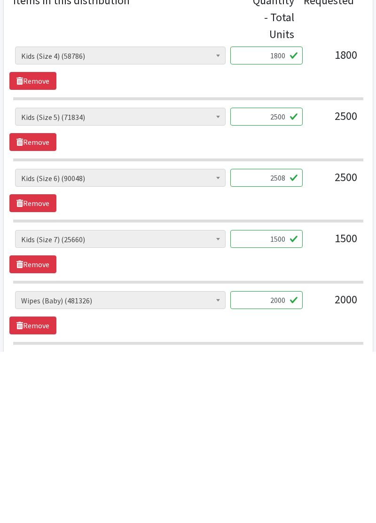
type input "2508"
click at [282, 410] on input "1500" at bounding box center [266, 410] width 72 height 18
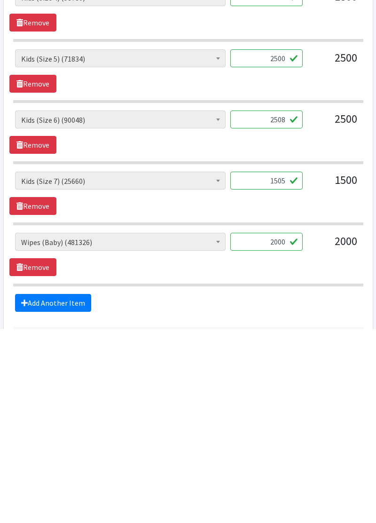
scroll to position [321, 0]
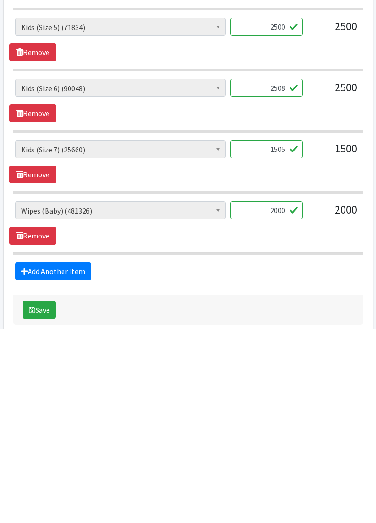
type input "1505"
click at [40, 506] on button "Save" at bounding box center [39, 504] width 33 height 18
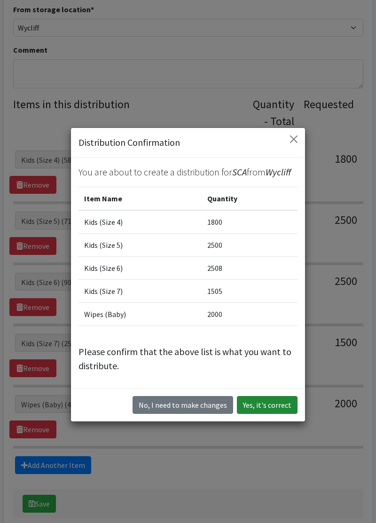
click at [278, 404] on button "Yes, it's correct" at bounding box center [267, 405] width 61 height 18
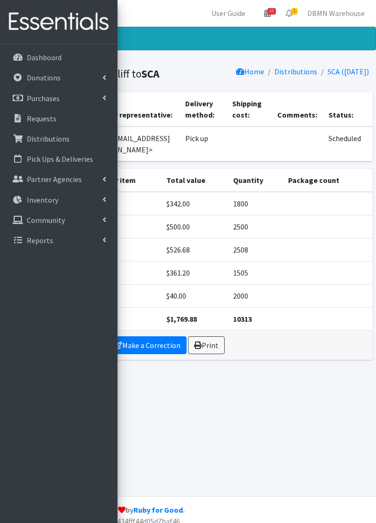
click at [305, 456] on div "Distribution created! Distribution from [GEOGRAPHIC_DATA] to SCA Home Distribut…" at bounding box center [188, 261] width 376 height 469
